Goal: Task Accomplishment & Management: Manage account settings

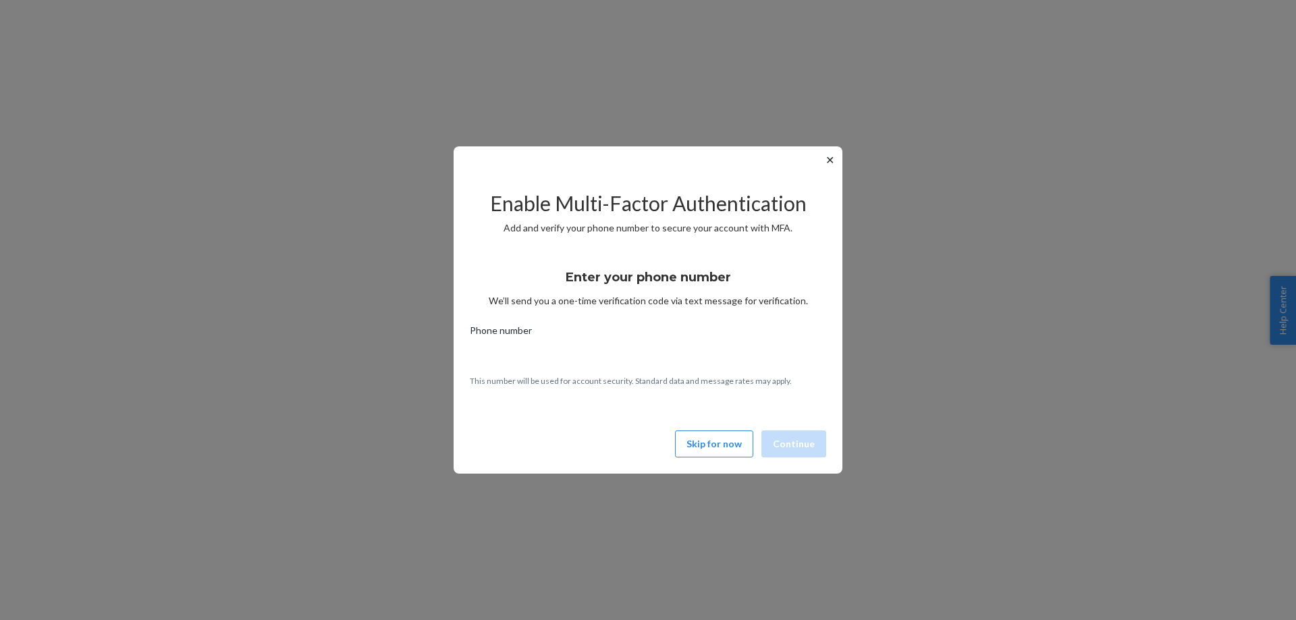
click at [822, 158] on div "✕ Enable Multi-Factor Authentication Add and verify your phone number to secure…" at bounding box center [648, 309] width 389 height 327
click at [834, 161] on button "✕" at bounding box center [830, 160] width 14 height 16
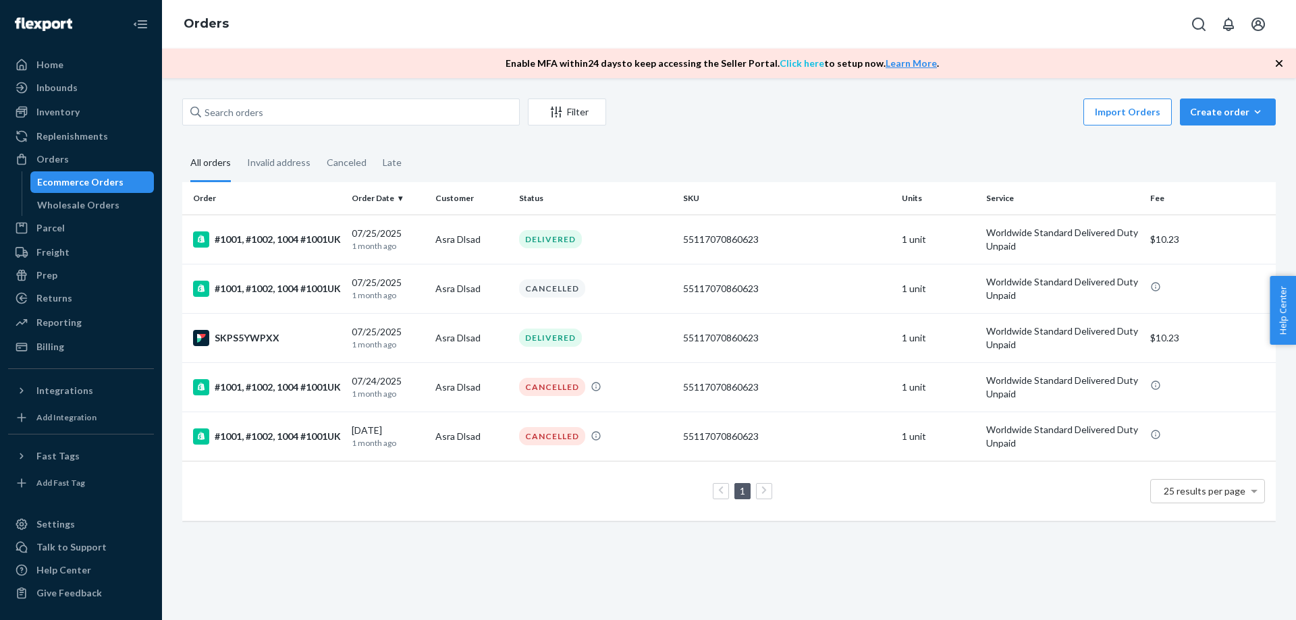
click at [780, 63] on link "Click here" at bounding box center [802, 62] width 45 height 11
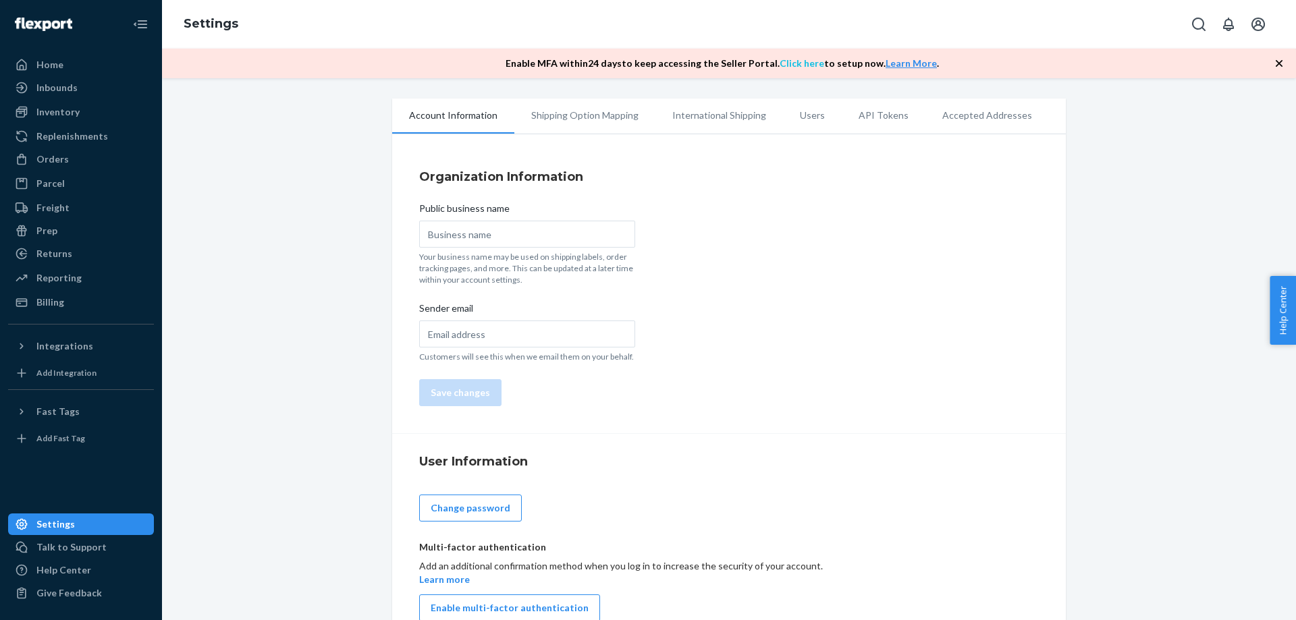
type input "[DOMAIN_NAME]"
type input "[EMAIL_ADDRESS][DOMAIN_NAME]"
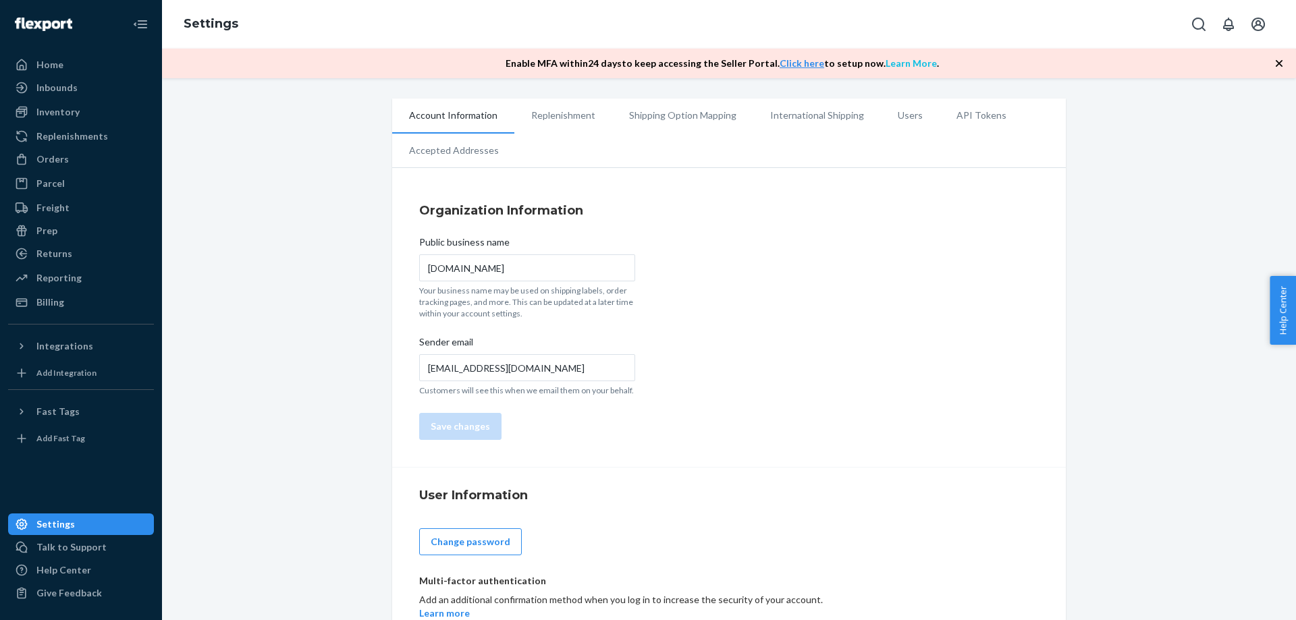
click at [891, 61] on link "Learn More" at bounding box center [911, 62] width 51 height 11
click at [49, 64] on div "Home" at bounding box center [49, 65] width 27 height 14
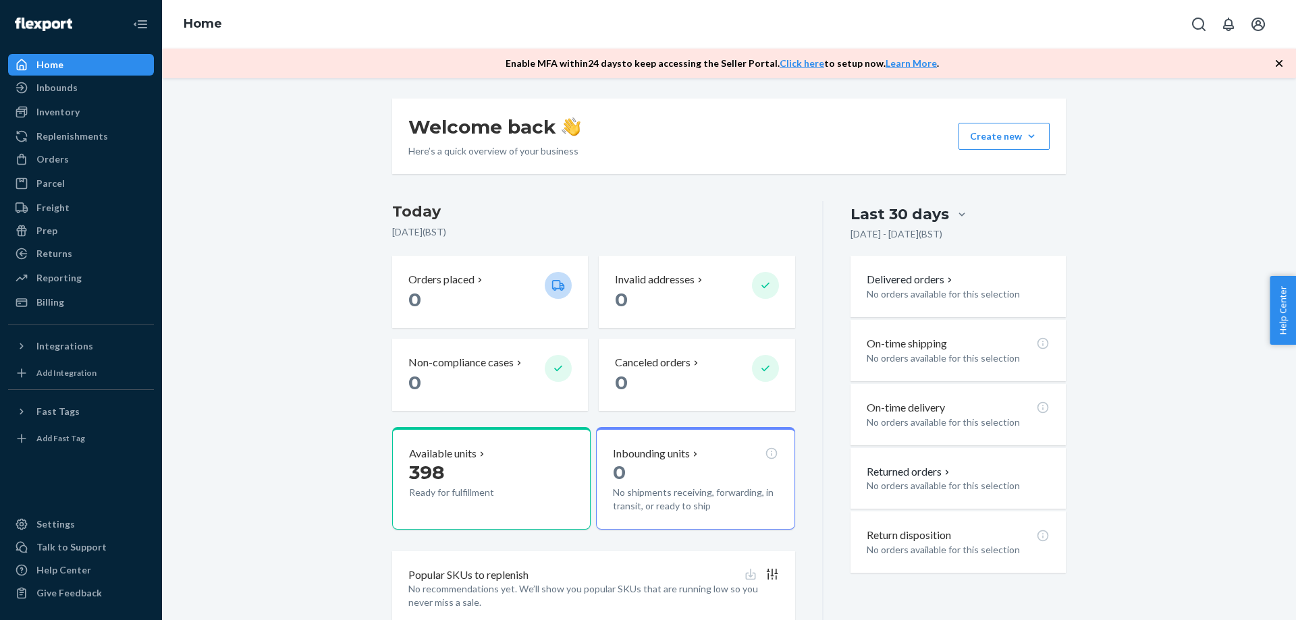
click at [1280, 61] on icon "button" at bounding box center [1279, 64] width 14 height 14
